Goal: Ask a question: Seek information or help from site administrators or community

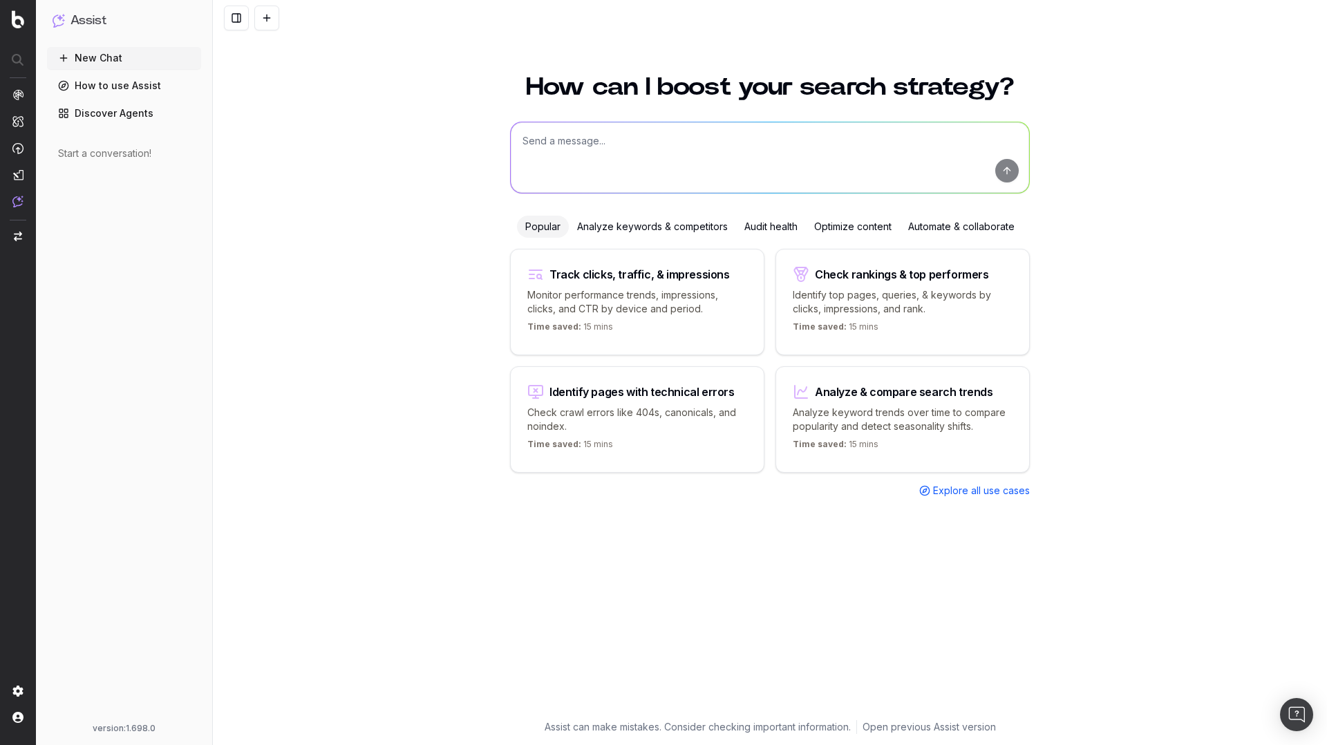
click at [607, 116] on div "How can I boost your search strategy? Popular Analyze keywords & competitors Au…" at bounding box center [769, 389] width 531 height 662
click at [591, 138] on textarea at bounding box center [770, 157] width 518 height 70
type textarea "What's my website description?"
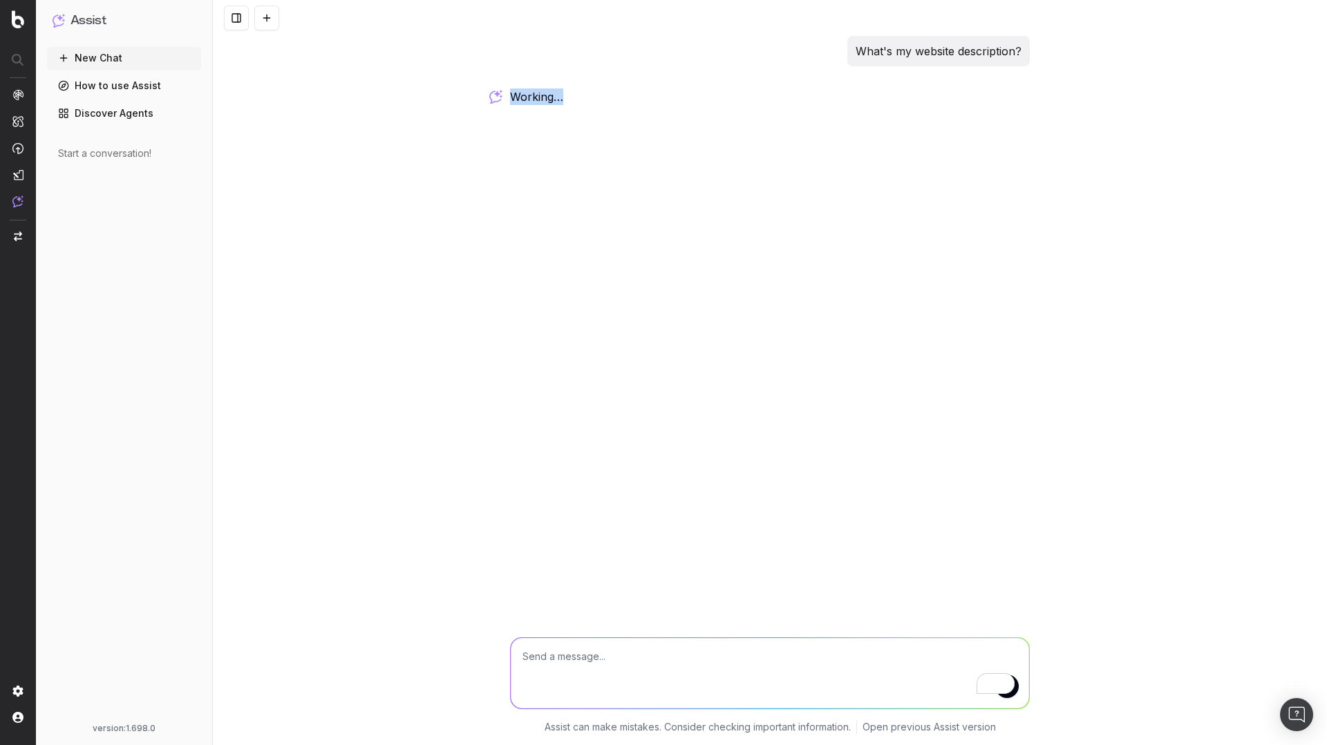
drag, startPoint x: 513, startPoint y: 95, endPoint x: 603, endPoint y: 95, distance: 89.1
click at [603, 95] on div "working …" at bounding box center [770, 97] width 520 height 19
click at [603, 95] on div "What's my website description? working …" at bounding box center [769, 72] width 531 height 72
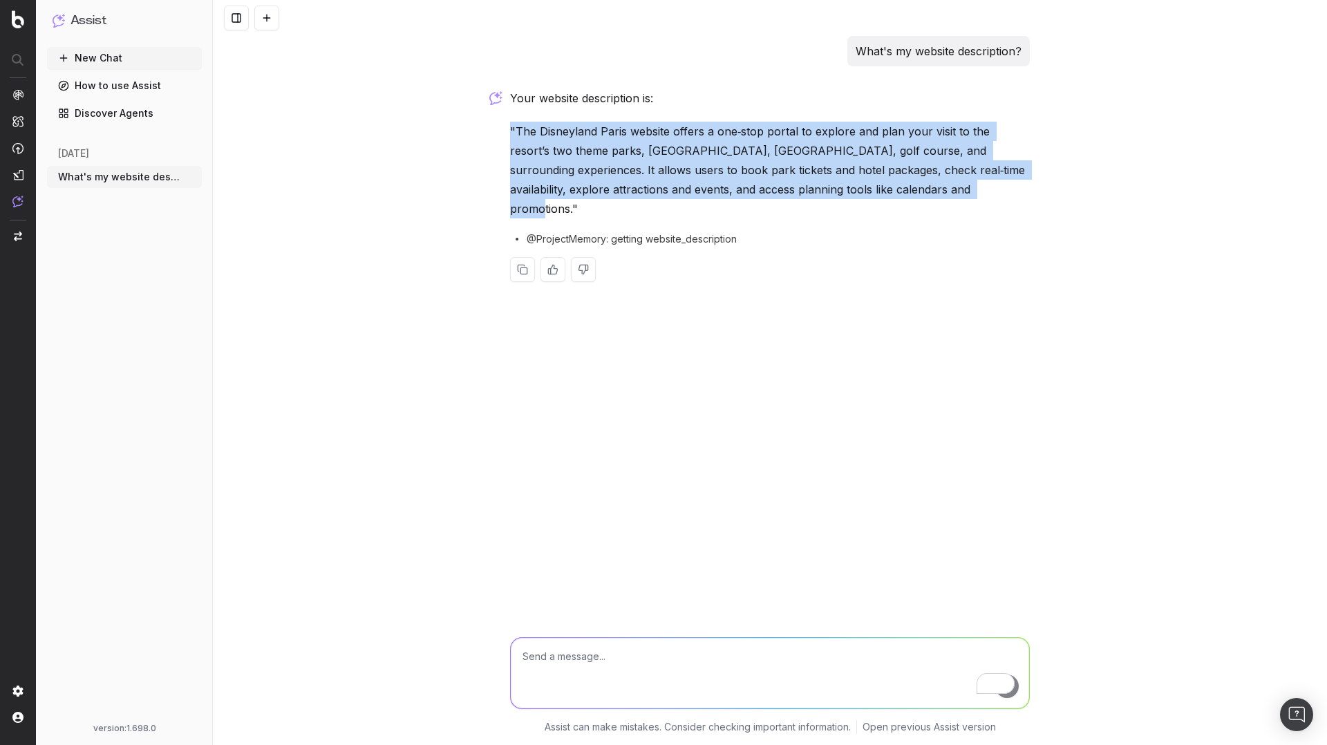
drag, startPoint x: 863, startPoint y: 189, endPoint x: 480, endPoint y: 129, distance: 387.5
click at [480, 129] on div "What's my website description? Your website description is: "The Disneyland Par…" at bounding box center [770, 372] width 1114 height 745
click at [790, 181] on p ""The Disneyland Paris website offers a one‑stop portal to explore and plan your…" at bounding box center [770, 170] width 520 height 97
drag, startPoint x: 856, startPoint y: 189, endPoint x: 508, endPoint y: 125, distance: 353.4
click at [508, 125] on div "What's my website description? Your website description is: "The Disneyland Par…" at bounding box center [769, 170] width 531 height 268
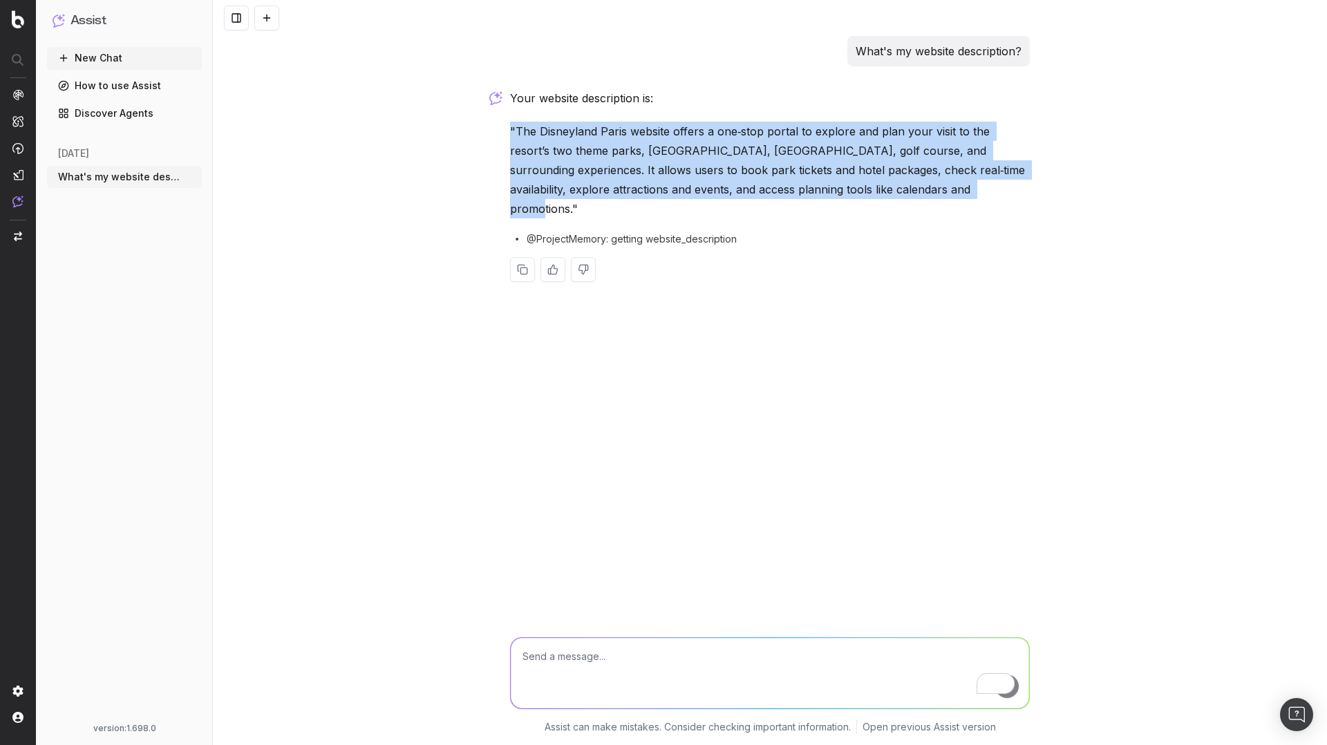
copy p ""The Disneyland Paris website offers a one‑stop portal to explore and plan your…"
click at [193, 176] on icon "button" at bounding box center [192, 176] width 11 height 11
click at [227, 182] on span "Delete" at bounding box center [223, 177] width 30 height 14
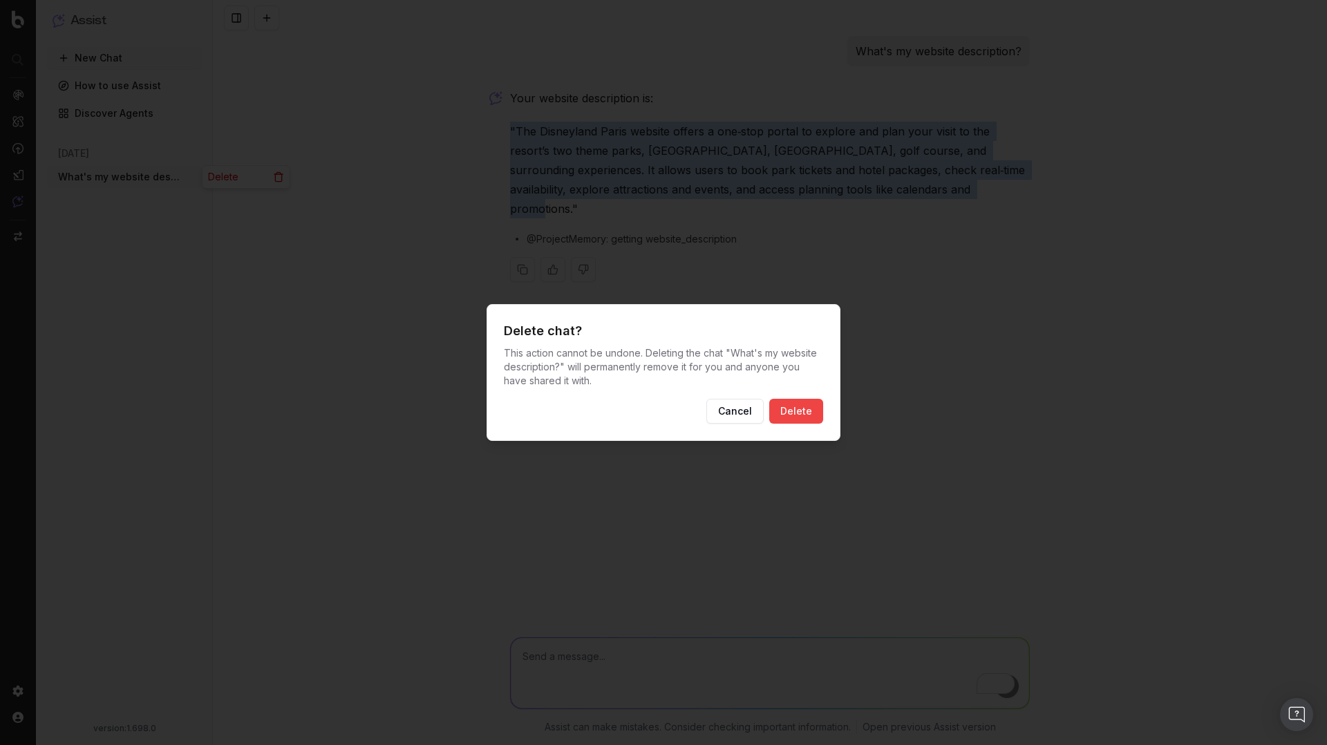
click at [802, 406] on button "Delete" at bounding box center [796, 411] width 54 height 25
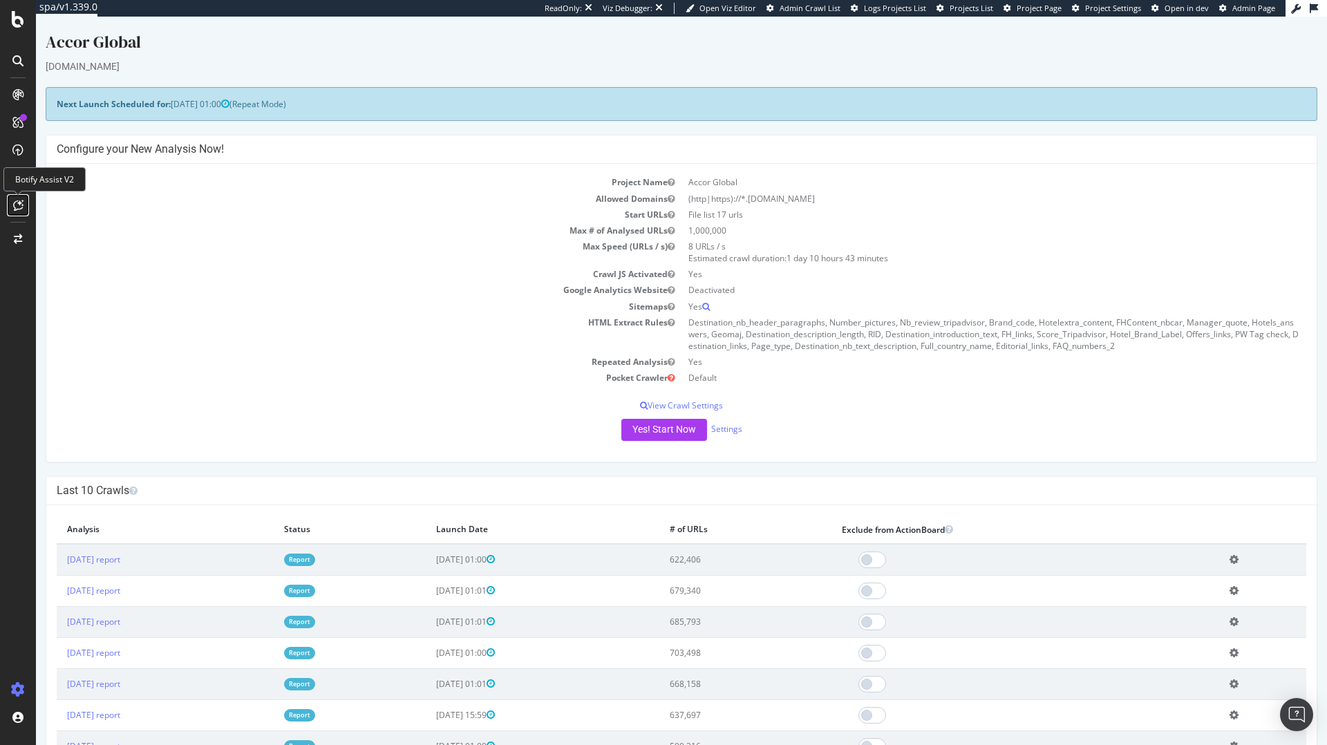
click at [15, 200] on icon at bounding box center [18, 205] width 10 height 11
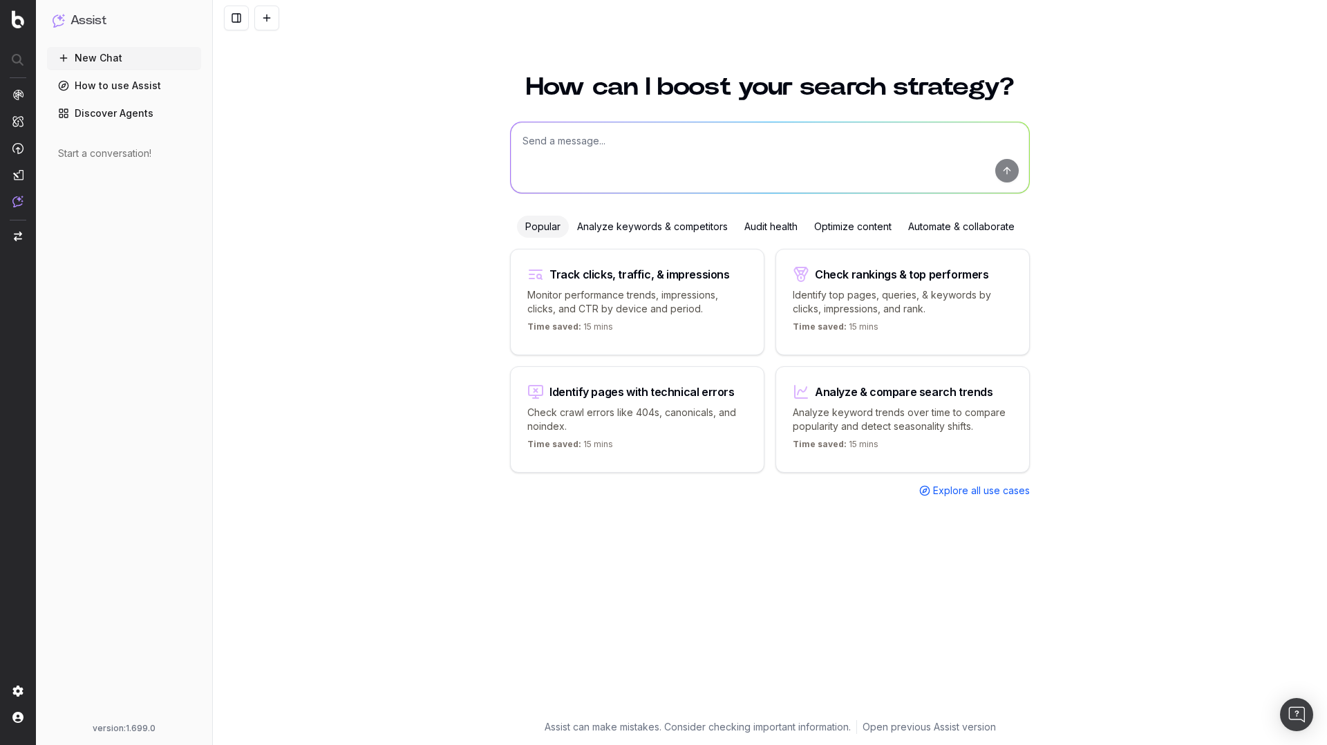
click at [75, 153] on div "Start a conversation!" at bounding box center [124, 154] width 132 height 14
drag, startPoint x: 59, startPoint y: 152, endPoint x: 167, endPoint y: 144, distance: 107.4
click at [167, 144] on div "Start a conversation!" at bounding box center [124, 153] width 154 height 25
drag, startPoint x: 164, startPoint y: 150, endPoint x: 46, endPoint y: 155, distance: 118.3
click at [47, 155] on div "Start a conversation!" at bounding box center [124, 153] width 154 height 25
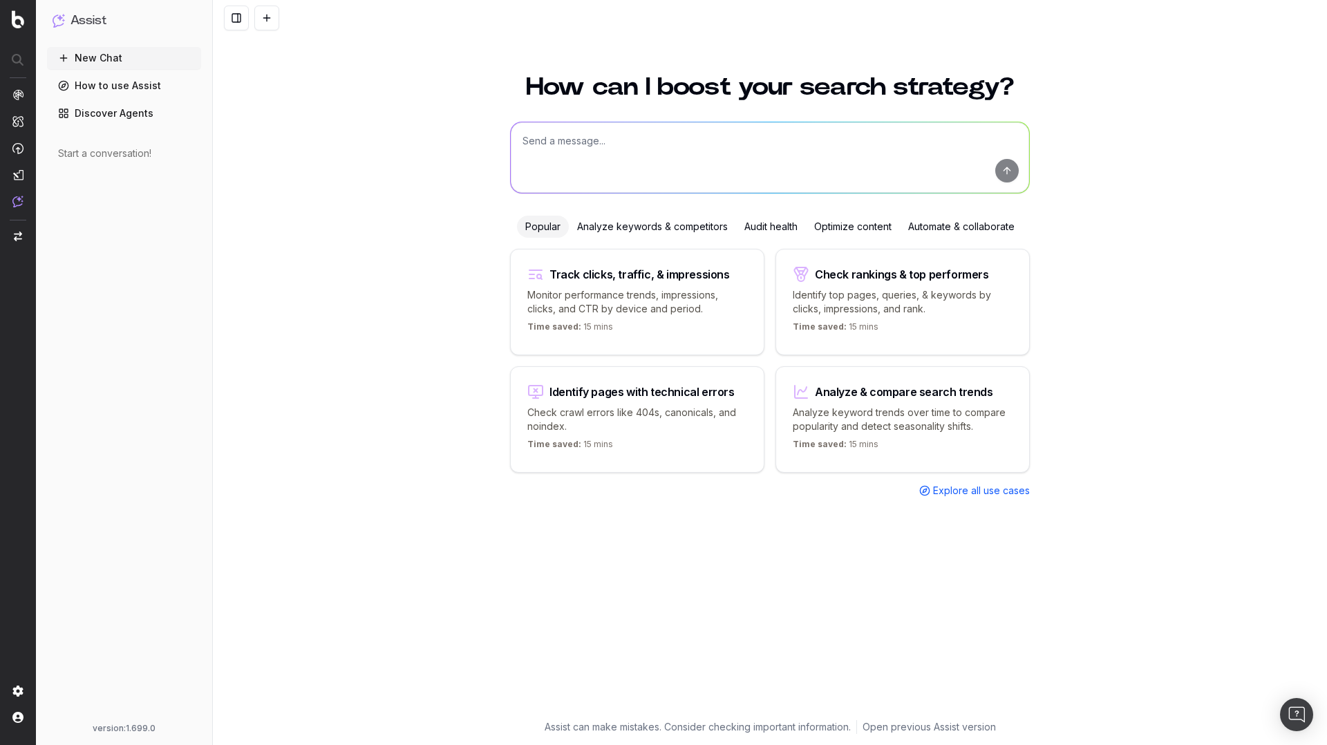
click at [56, 149] on div "Start a conversation!" at bounding box center [124, 153] width 154 height 25
drag, startPoint x: 55, startPoint y: 151, endPoint x: 212, endPoint y: 151, distance: 156.9
click at [212, 151] on div "Assist New Chat How to use Assist Discover Agents Start a conversation! version…" at bounding box center [106, 372] width 213 height 745
click at [565, 133] on textarea at bounding box center [770, 157] width 518 height 70
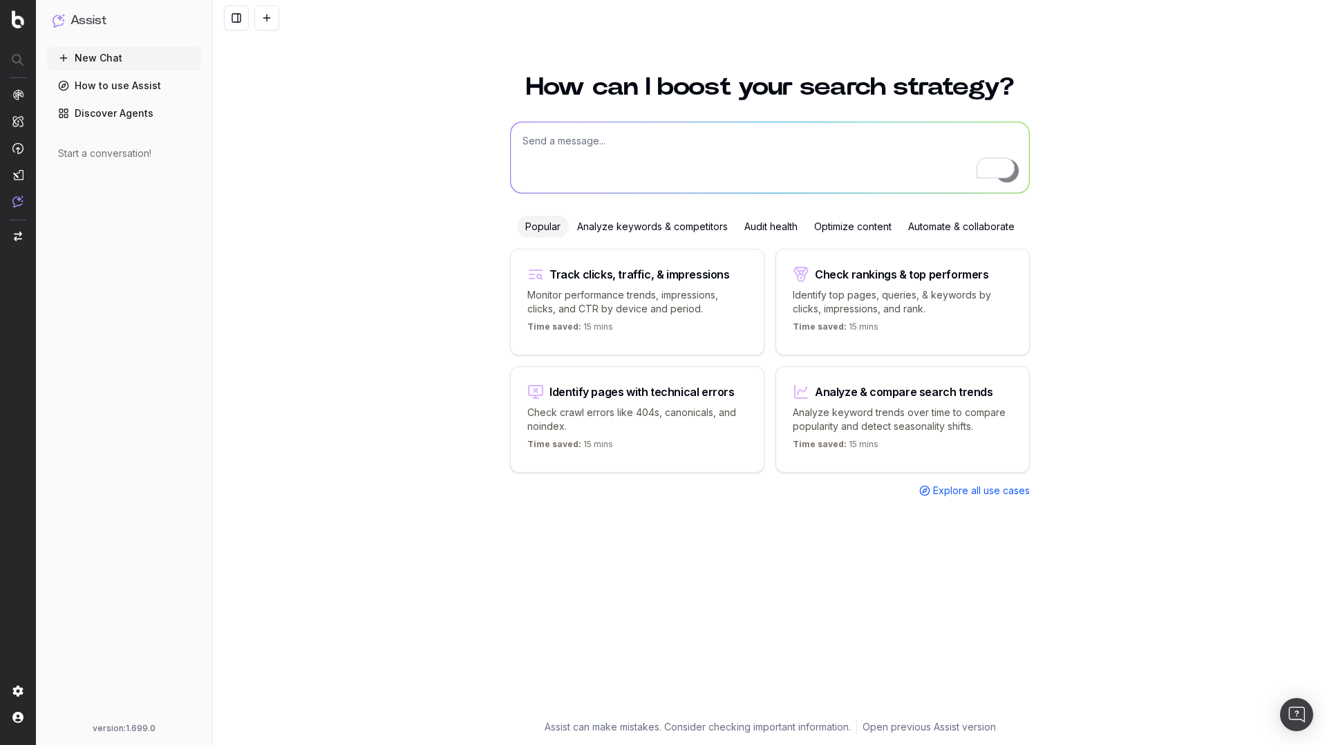
click at [623, 138] on textarea "To enrich screen reader interactions, please activate Accessibility in Grammarl…" at bounding box center [770, 157] width 518 height 70
click at [576, 143] on textarea "What's my description?" at bounding box center [770, 157] width 518 height 70
type textarea "What's my website description?"
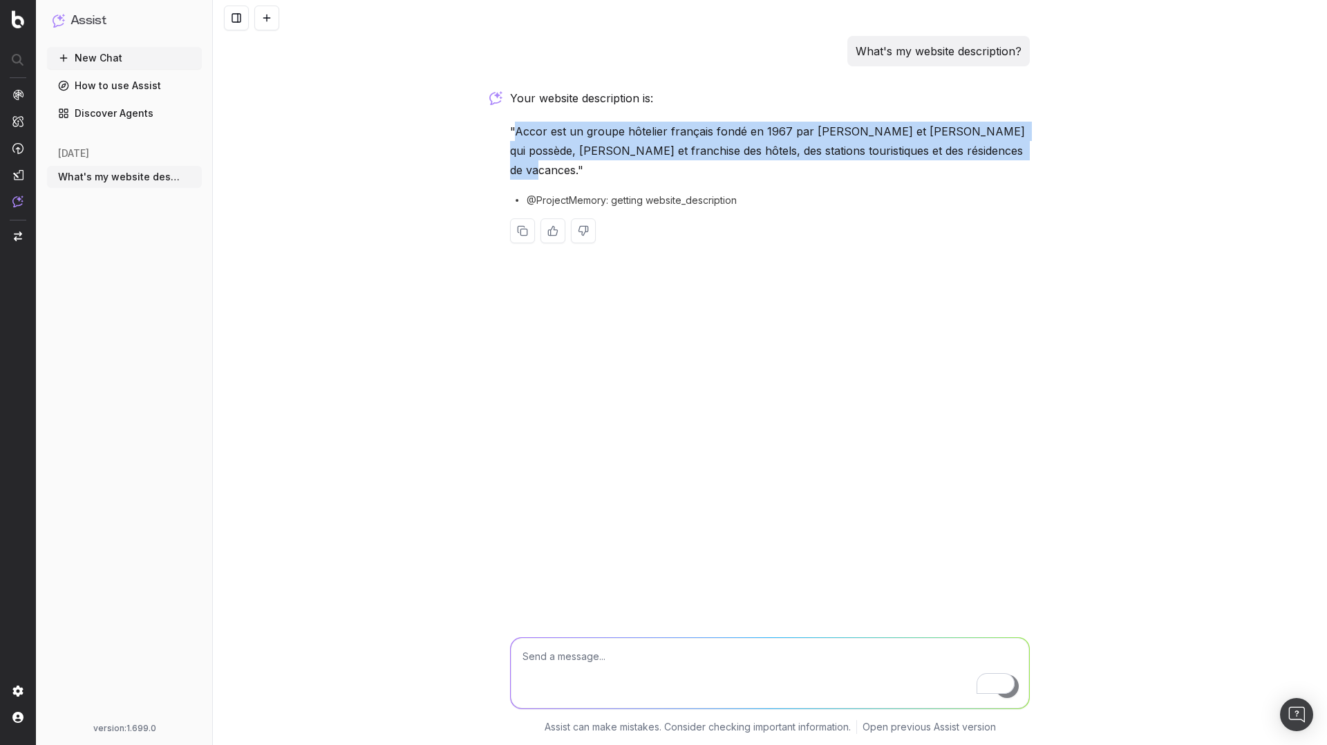
drag, startPoint x: 1011, startPoint y: 152, endPoint x: 516, endPoint y: 130, distance: 496.0
click at [516, 130] on p ""Accor est un groupe hôtelier français fondé en 1967 par Gérard Pélisson et Pau…" at bounding box center [770, 151] width 520 height 58
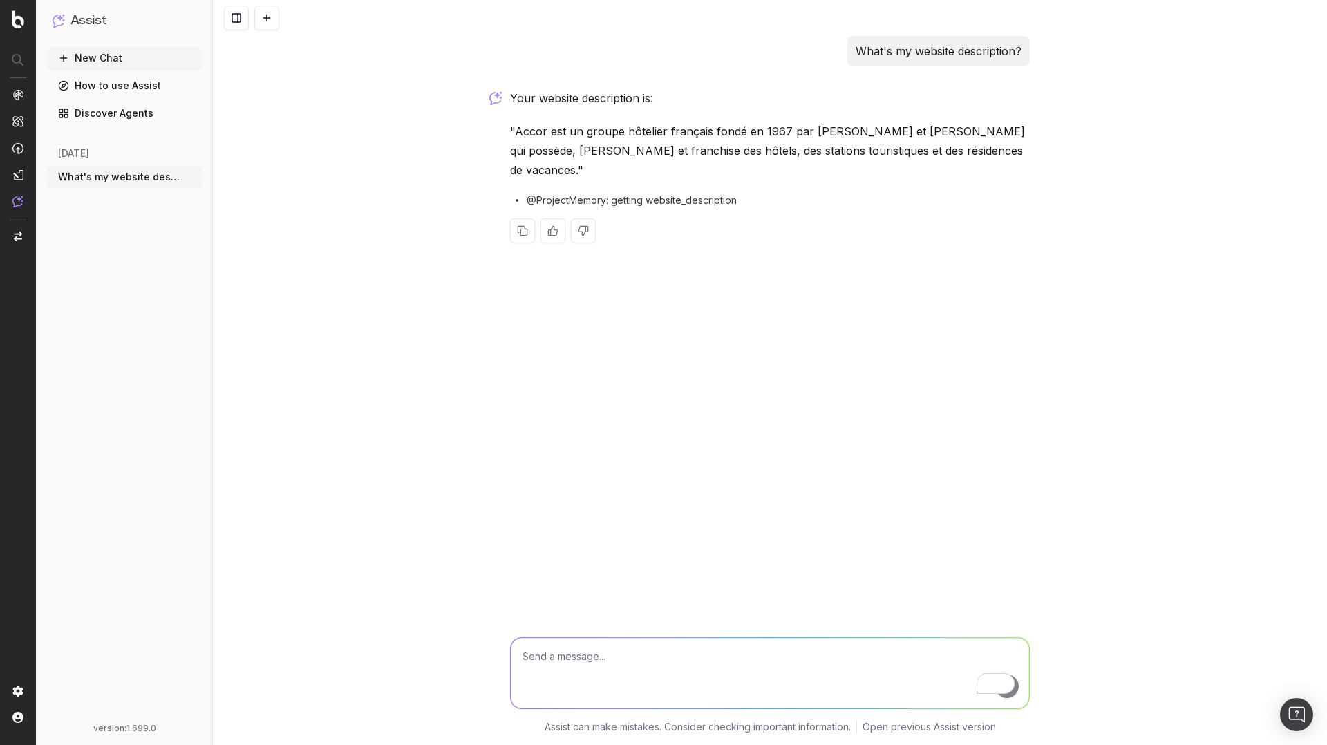
click at [562, 677] on textarea "To enrich screen reader interactions, please activate Accessibility in Grammarl…" at bounding box center [770, 673] width 518 height 70
type textarea "en anglais?"
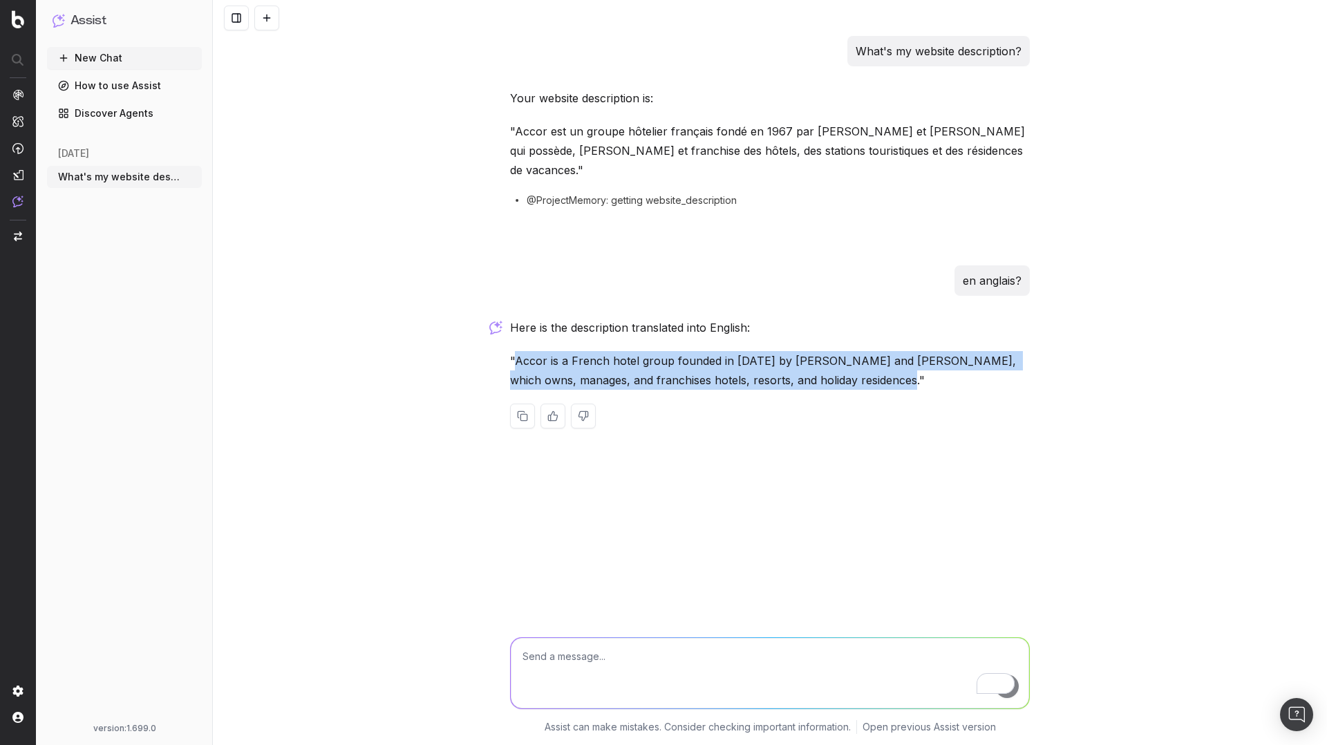
drag, startPoint x: 849, startPoint y: 359, endPoint x: 516, endPoint y: 346, distance: 333.3
click at [516, 351] on p ""Accor is a French hotel group founded in 1967 by Gérard Pélisson and Paul Dubr…" at bounding box center [770, 370] width 520 height 39
copy p "Accor is a French hotel group founded in 1967 by Gérard Pélisson and Paul Dubru…"
click at [190, 176] on icon "button" at bounding box center [192, 176] width 11 height 11
click at [227, 173] on span "Delete" at bounding box center [223, 177] width 30 height 14
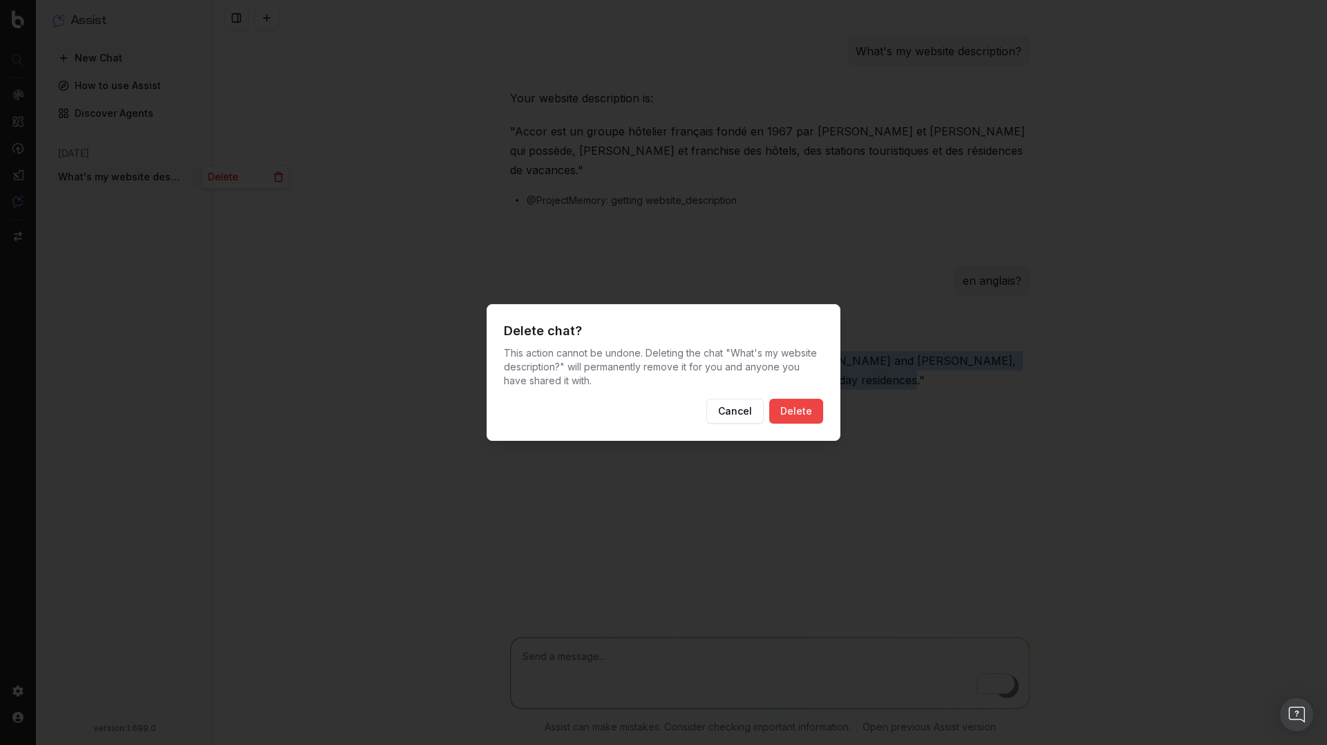
click at [789, 414] on button "Delete" at bounding box center [796, 411] width 54 height 25
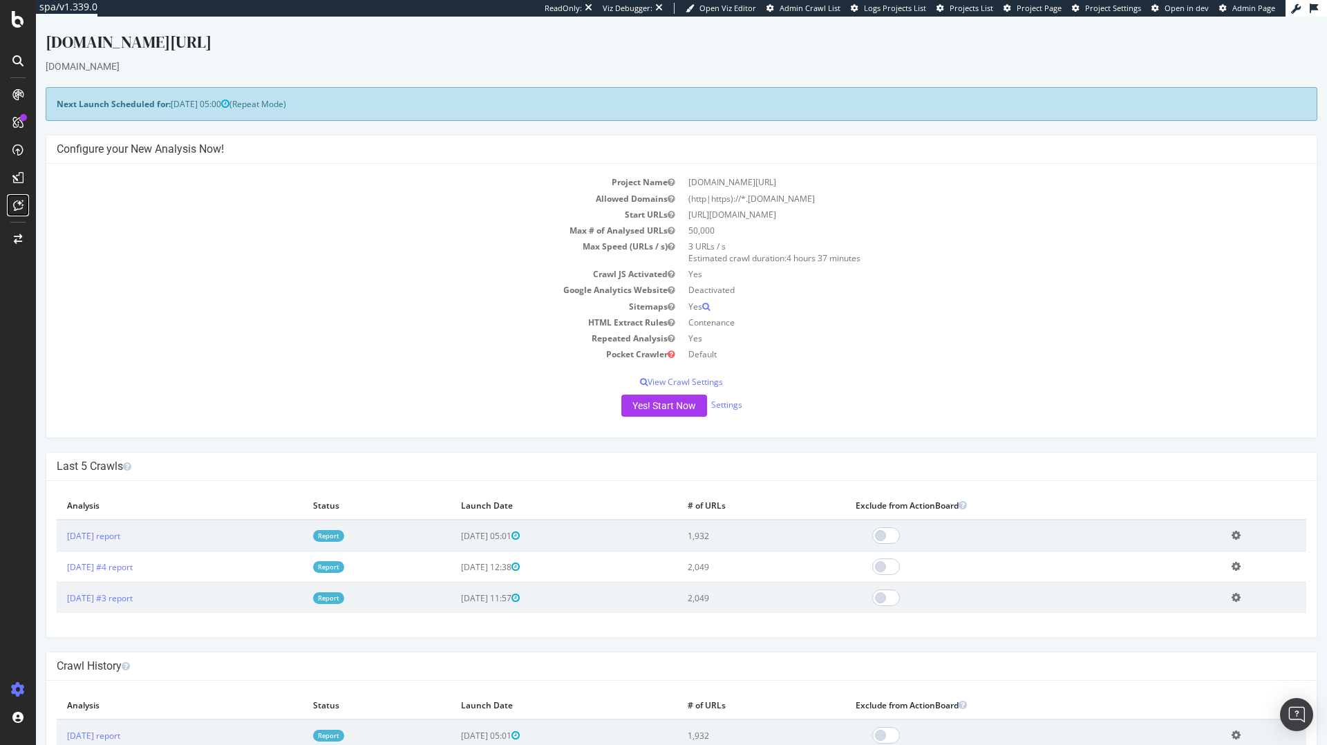
click at [27, 200] on div at bounding box center [18, 205] width 22 height 22
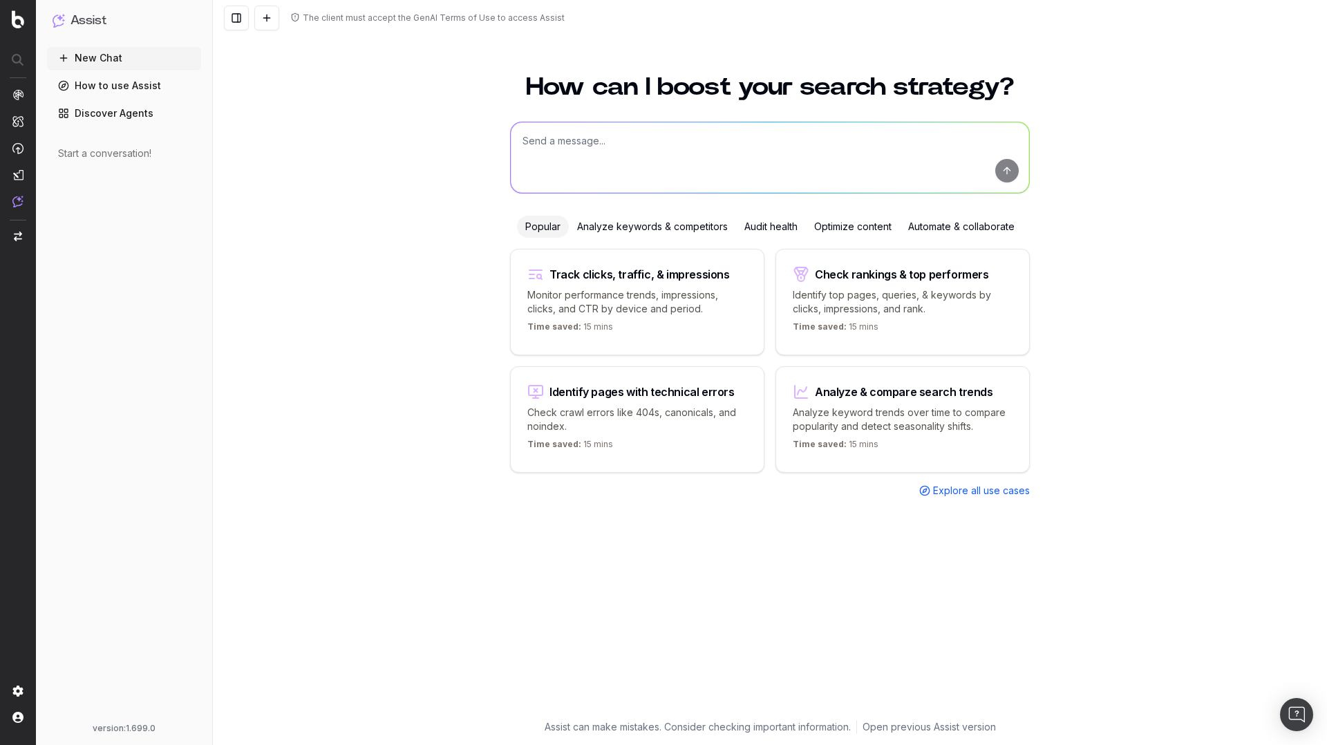
click at [563, 129] on textarea at bounding box center [770, 157] width 518 height 70
type textarea "What's m"
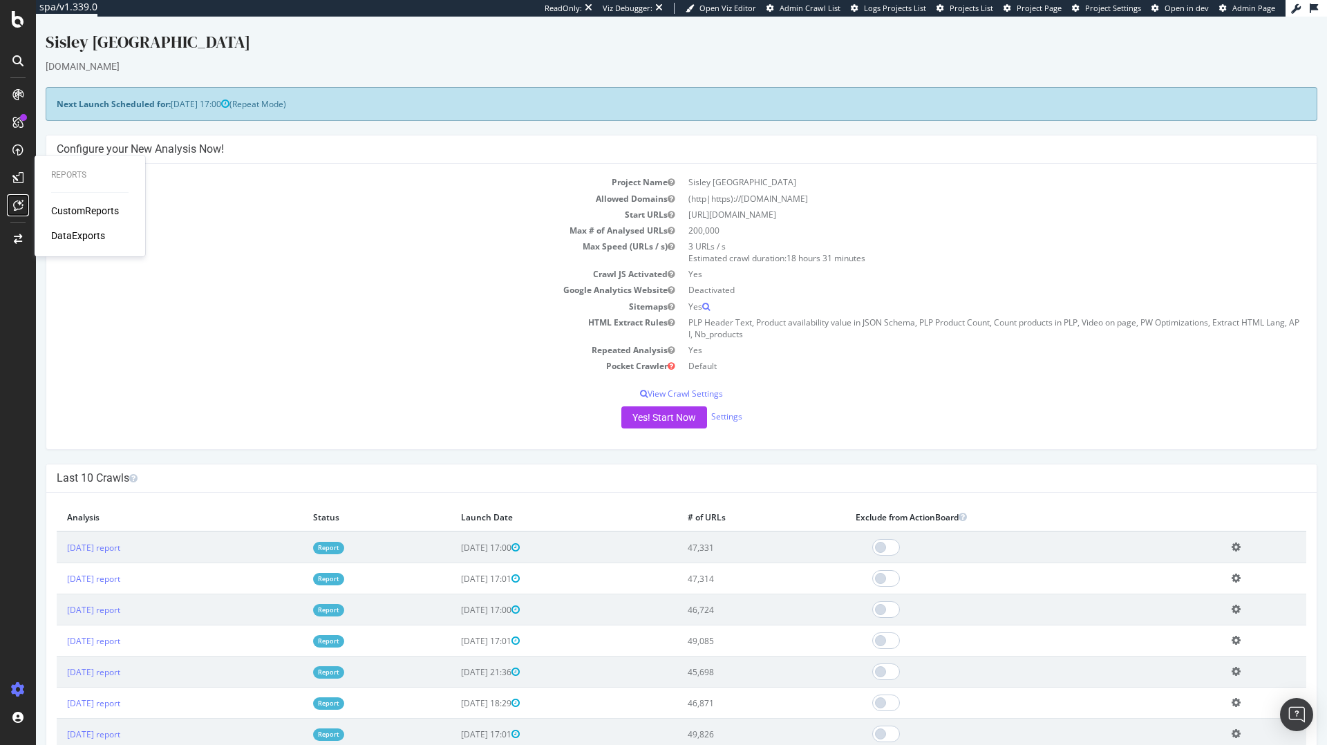
click at [13, 205] on icon at bounding box center [18, 205] width 10 height 11
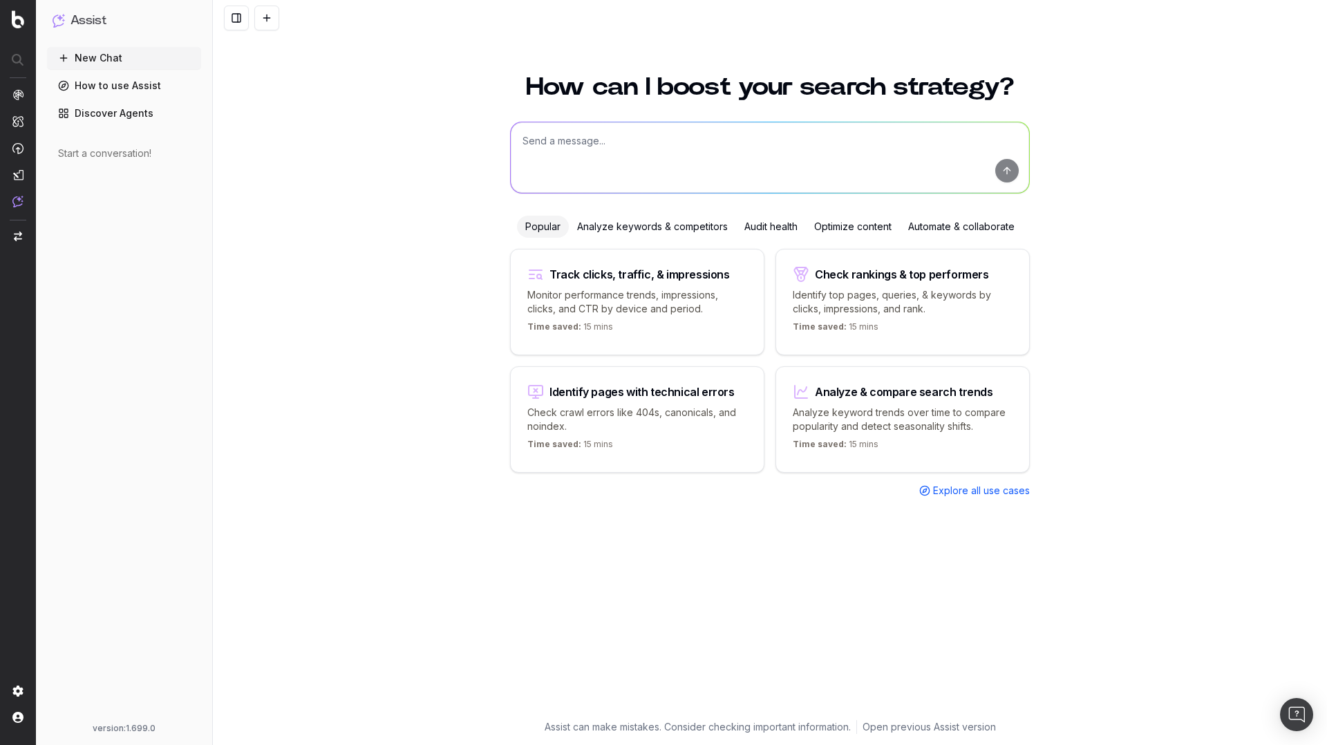
click at [639, 152] on textarea at bounding box center [770, 157] width 518 height 70
type textarea "What's my website descriptioN?"
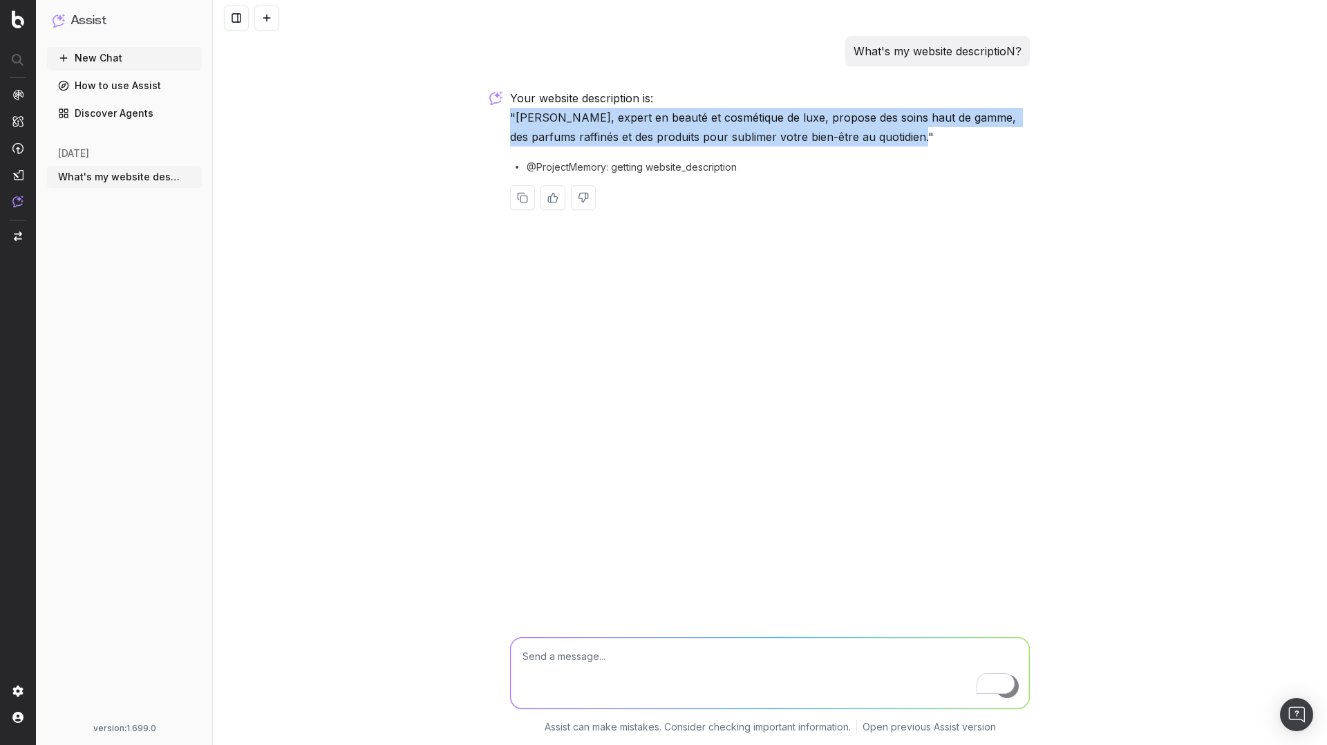
drag, startPoint x: 918, startPoint y: 133, endPoint x: 500, endPoint y: 121, distance: 418.2
click at [500, 121] on div "What's my website descriptioN? Your website description is: "[PERSON_NAME], exp…" at bounding box center [770, 372] width 1114 height 745
copy p ""[PERSON_NAME], expert en beauté et cosmétique de luxe, propose des soins haut …"
click at [188, 177] on icon "button" at bounding box center [192, 176] width 11 height 11
click at [236, 182] on span "Delete" at bounding box center [223, 177] width 30 height 14
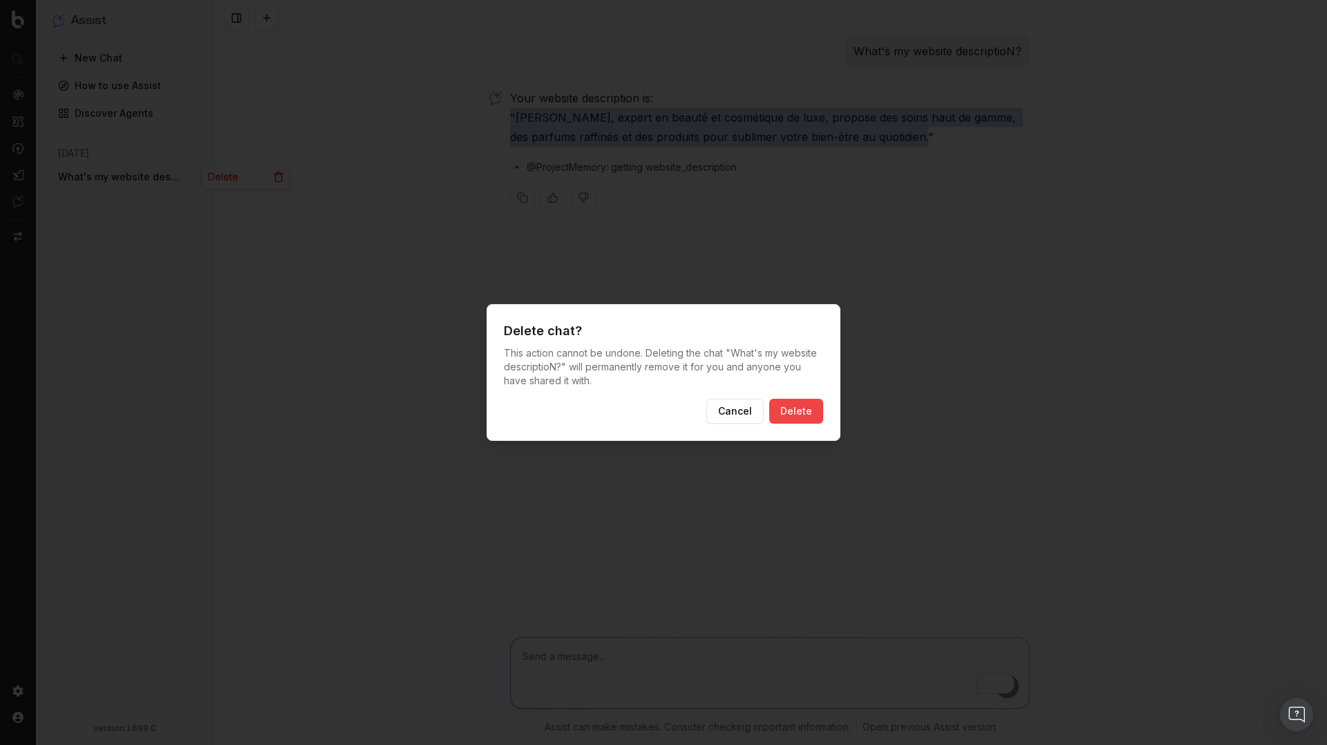
click at [802, 408] on button "Delete" at bounding box center [796, 411] width 54 height 25
